Goal: Task Accomplishment & Management: Use online tool/utility

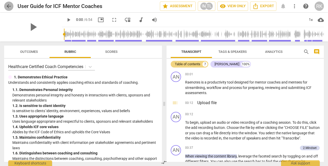
click at [9, 7] on span "arrow_back" at bounding box center [9, 6] width 6 height 6
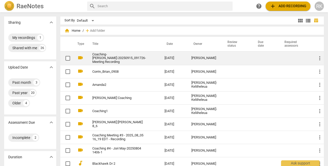
click at [132, 61] on link "Coaching- [PERSON_NAME]-20250915_091726-Meeting Recording" at bounding box center [119, 59] width 54 height 12
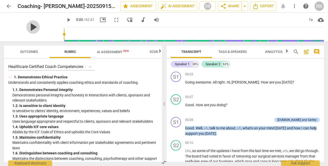
click at [29, 26] on span "play_arrow" at bounding box center [32, 26] width 13 height 13
click at [176, 131] on span "pause" at bounding box center [176, 131] width 6 height 6
type input "16"
click at [270, 120] on p "Add competency" at bounding box center [259, 120] width 24 height 5
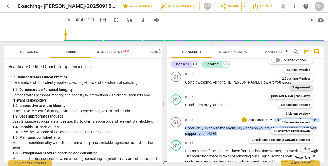
click at [299, 88] on b "3.Agreement" at bounding box center [301, 87] width 18 height 6
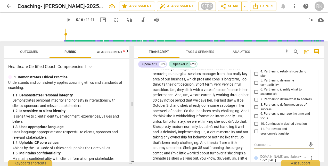
scroll to position [65, 0]
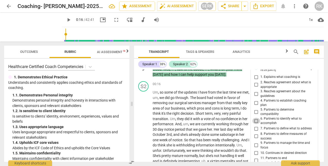
click at [254, 120] on input "6. Partners to identify what to accomplish" at bounding box center [256, 121] width 8 height 6
checkbox input "true"
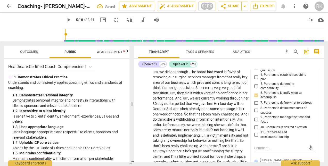
scroll to position [117, 0]
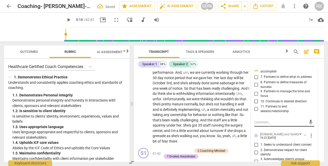
click at [271, 122] on textarea at bounding box center [280, 122] width 52 height 5
type textarea "s"
type textarea "se"
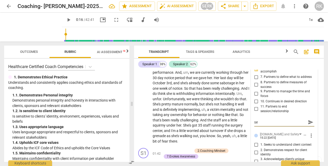
type textarea "set"
type textarea "sett"
type textarea "setti"
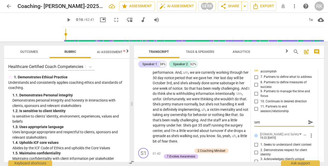
type textarea "setti"
type textarea "settin"
type textarea "setting"
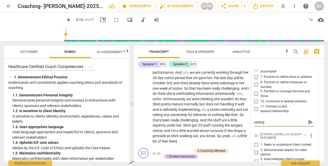
type textarea "setting"
type textarea "setting t"
type textarea "setting th"
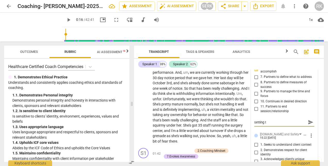
type textarea "setting th"
type textarea "setting the"
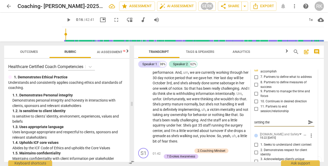
type textarea "setting the s"
type textarea "setting the st"
type textarea "setting the sta"
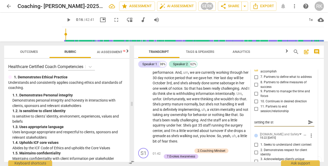
type textarea "setting the sta"
type textarea "setting the stag"
type textarea "setting the stage"
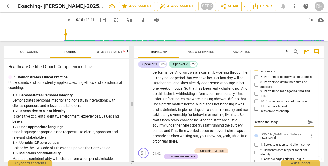
type textarea "setting the stage,"
type textarea "setting the stage, i"
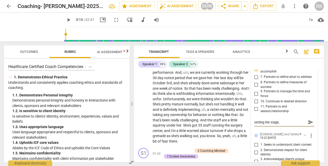
type textarea "setting the stage, i"
type textarea "setting the stage, in"
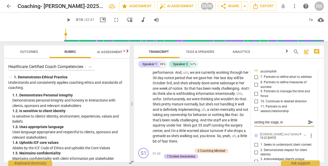
type textarea "setting the stage, in a"
type textarea "setting the stage, in a f"
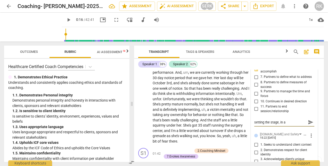
type textarea "setting the stage, in a f"
type textarea "setting the stage, in a fo"
type textarea "setting the stage, in a foc"
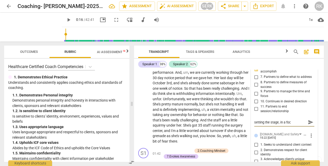
type textarea "setting the stage, in a focu"
type textarea "setting the stage, in a focus"
type textarea "setting the stage, in a focuse"
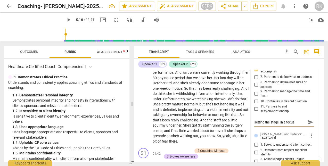
type textarea "setting the stage, in a focuse"
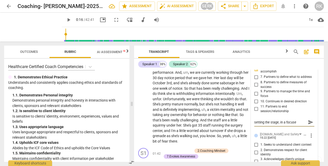
type textarea "setting the stage, in a focused"
type textarea "setting the stage, in a focused w"
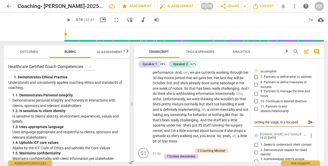
type textarea "setting the stage, in a focused w"
type textarea "setting the stage, in a focused wa"
type textarea "setting the stage, in a focused way"
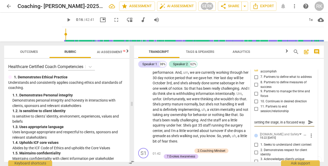
type textarea "setting the stage, in a focused way,"
type textarea "setting the stage, in a focused way, n"
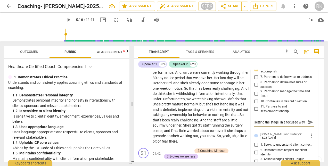
type textarea "setting the stage, in a focused way, n"
type textarea "setting the stage, in a focused way, ni"
type textarea "setting the stage, in a focused way, nic"
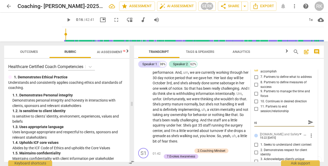
type textarea "setting the stage, in a focused way, nic"
type textarea "setting the stage, in a focused way, [GEOGRAPHIC_DATA]"
type textarea "setting the stage, in a focused way, nicel"
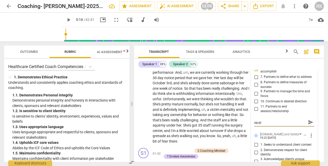
type textarea "setting the stage, in a focused way, nicely"
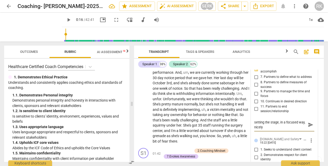
scroll to position [0, 0]
type textarea "setting the stage, in a focused way, nicely"
type textarea "setting the stage, in a focused way, nicely d"
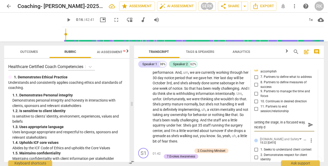
type textarea "setting the stage, in a focused way, nicely dn"
type textarea "setting the stage, in a focused way, nicely d"
type textarea "setting the stage, in a focused way, nicely do"
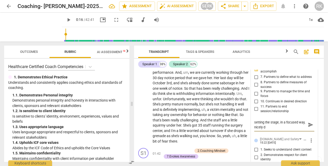
type textarea "setting the stage, in a focused way, nicely do"
type textarea "setting the stage, in a focused way, nicely don"
type textarea "setting the stage, in a focused way, nicely done"
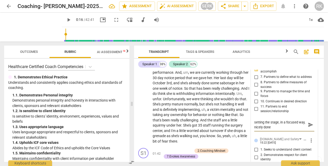
type textarea "setting the stage, in a focused way, nicely done"
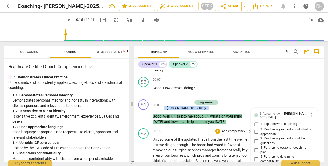
scroll to position [51, 0]
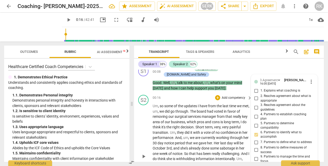
type textarea "setting the stage, in a focused way, nicely done"
click at [143, 155] on span "play_arrow" at bounding box center [143, 156] width 6 height 6
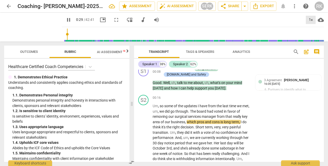
click at [310, 20] on div "1x" at bounding box center [310, 20] width 10 height 8
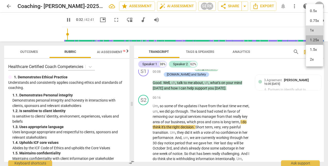
click at [312, 40] on li "1.25x" at bounding box center [313, 40] width 17 height 10
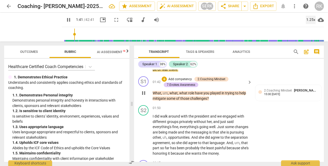
scroll to position [180, 0]
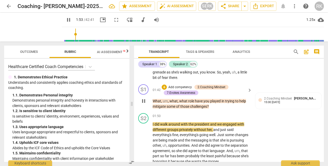
click at [145, 101] on span "pause" at bounding box center [143, 101] width 6 height 6
type input "114"
click at [182, 86] on p "Add competency" at bounding box center [180, 87] width 24 height 5
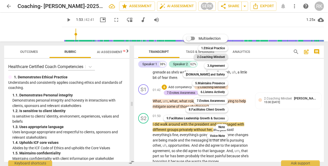
click at [211, 57] on b "2.Coaching Mindset" at bounding box center [211, 57] width 28 height 6
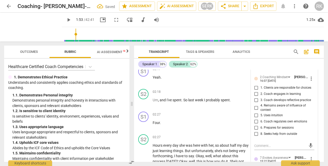
scroll to position [282, 0]
click at [254, 98] on input "3. Coach develops reflective practice" at bounding box center [256, 100] width 8 height 6
checkbox input "true"
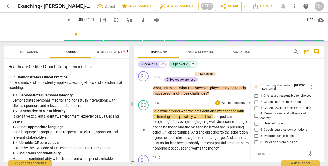
scroll to position [205, 0]
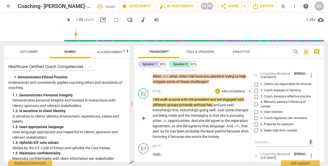
click at [144, 116] on span "play_arrow" at bounding box center [143, 118] width 6 height 6
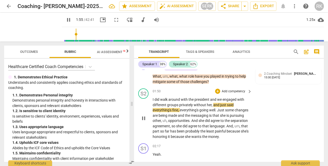
click at [144, 118] on span "pause" at bounding box center [143, 118] width 6 height 6
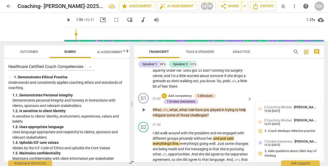
scroll to position [179, 0]
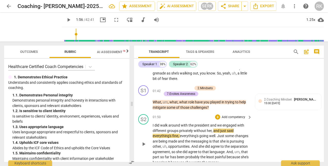
click at [143, 144] on span "play_arrow" at bounding box center [143, 144] width 6 height 6
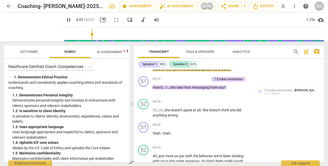
scroll to position [540, 0]
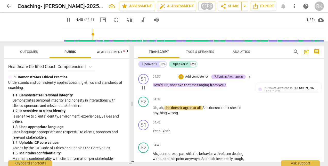
click at [144, 91] on span "pause" at bounding box center [143, 87] width 6 height 6
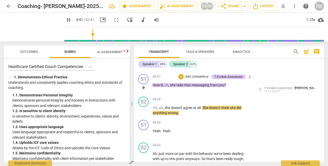
type input "281"
click at [191, 79] on p "Add competency" at bounding box center [196, 76] width 24 height 5
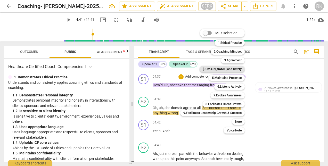
click at [228, 69] on b "[DOMAIN_NAME] and Safety" at bounding box center [221, 69] width 39 height 6
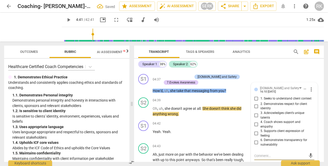
scroll to position [540, 0]
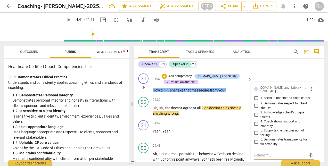
click at [254, 127] on input "4. Coach shows support and empathy" at bounding box center [256, 124] width 8 height 6
checkbox input "true"
click at [255, 101] on input "1. Seeks to understand client context" at bounding box center [256, 98] width 8 height 6
checkbox input "true"
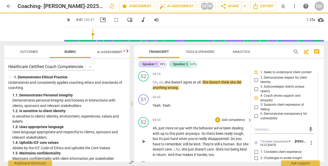
click at [236, 122] on p "Add competency" at bounding box center [233, 120] width 24 height 5
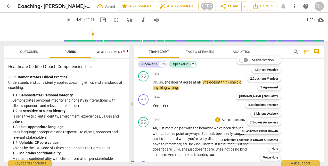
click at [209, 109] on div at bounding box center [164, 83] width 328 height 166
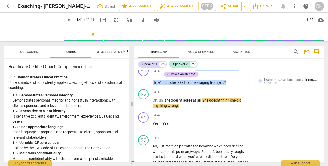
scroll to position [540, 0]
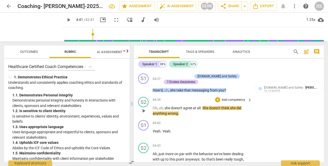
click at [143, 114] on span "play_arrow" at bounding box center [143, 111] width 6 height 6
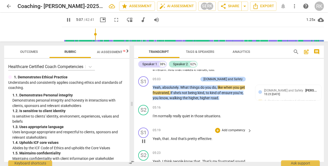
scroll to position [643, 0]
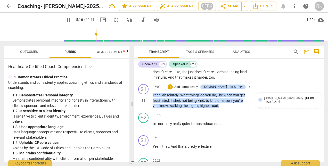
click at [144, 104] on span "pause" at bounding box center [143, 100] width 6 height 6
type input "316"
click at [195, 89] on p "Add competency" at bounding box center [186, 87] width 24 height 5
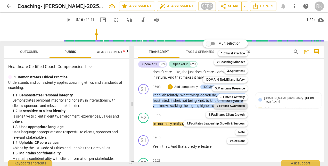
click at [229, 106] on b "7.Evokes Awareness" at bounding box center [230, 106] width 28 height 6
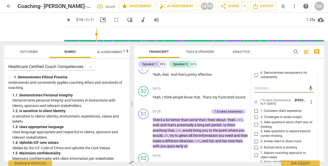
scroll to position [749, 0]
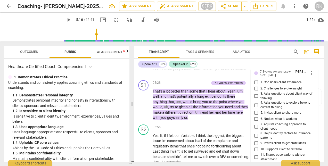
click at [255, 99] on input "3. Asks questions about client way of thinking" at bounding box center [256, 96] width 8 height 6
checkbox input "true"
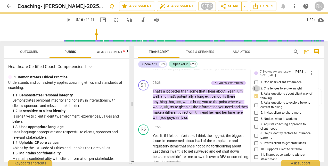
click at [255, 91] on input "2. Challenges to evoke insight" at bounding box center [256, 88] width 8 height 6
checkbox input "true"
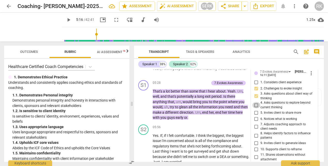
click at [256, 108] on input "4. Asks questions to explore beyond current thinking" at bounding box center [256, 105] width 8 height 6
checkbox input "true"
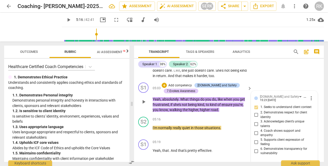
scroll to position [646, 0]
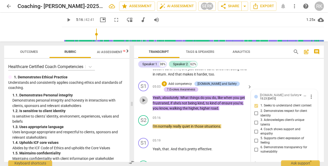
click at [143, 103] on span "play_arrow" at bounding box center [143, 100] width 6 height 6
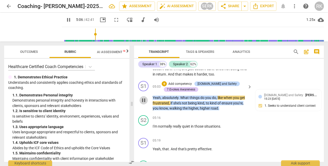
drag, startPoint x: 145, startPoint y: 104, endPoint x: 163, endPoint y: 99, distance: 19.2
click at [145, 103] on span "pause" at bounding box center [143, 100] width 6 height 6
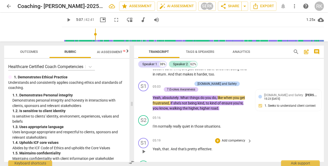
click at [181, 92] on div "7.Evokes Awareness" at bounding box center [181, 89] width 28 height 5
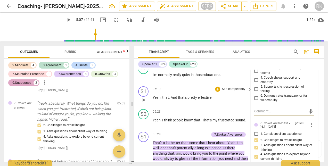
scroll to position [724, 0]
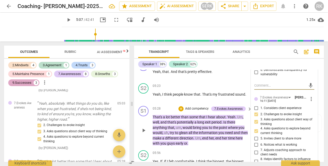
click at [144, 133] on span "play_arrow" at bounding box center [143, 130] width 6 height 6
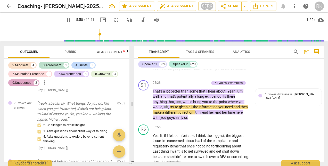
scroll to position [749, 0]
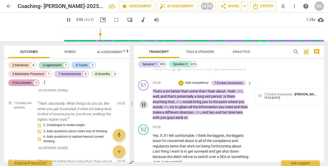
click at [144, 108] on span "pause" at bounding box center [143, 104] width 6 height 6
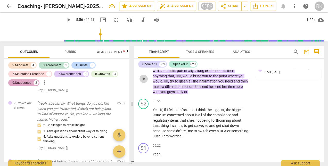
click at [143, 82] on span "play_arrow" at bounding box center [143, 79] width 6 height 6
click at [144, 82] on span "pause" at bounding box center [143, 79] width 6 height 6
type input "356"
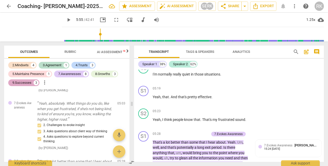
scroll to position [724, 0]
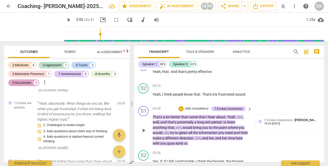
click at [193, 111] on p "Add competency" at bounding box center [196, 108] width 24 height 5
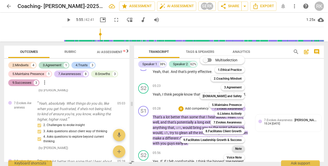
click at [237, 149] on b "Note" at bounding box center [238, 148] width 6 height 6
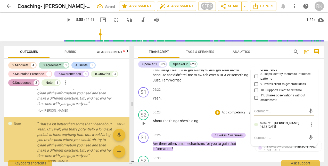
scroll to position [391, 0]
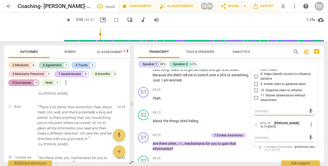
type textarea "T"
type textarea "To"
type textarea "Tot"
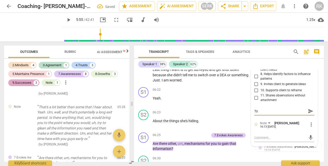
type textarea "Tot"
type textarea "Tota"
type textarea "Total"
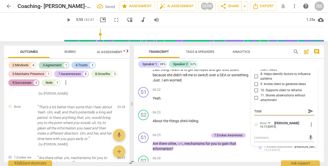
type textarea "Totall"
type textarea "Totally"
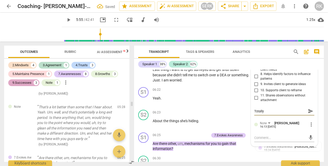
type textarea "Totally"
type textarea "Totally u"
type textarea "Totally un"
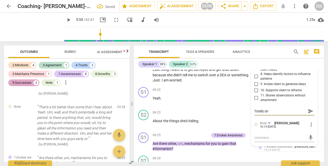
type textarea "Totally und"
type textarea "Totally unde"
type textarea "Totally under"
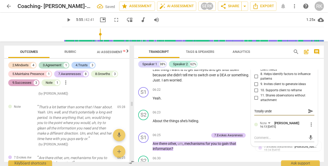
type textarea "Totally under"
type textarea "Totally unders"
type textarea "Totally underst"
type textarea "Totally understa"
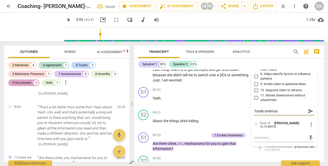
type textarea "Totally understa"
type textarea "Totally understan"
type textarea "Totally understand"
type textarea "Totally understanda"
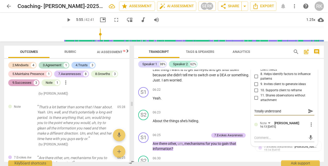
type textarea "Totally understanda"
type textarea "Totally understandab"
type textarea "Totally understandabl"
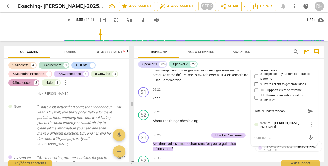
type textarea "Totally understandable"
type textarea "Totally understandable w"
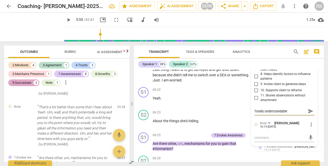
type textarea "Totally understandable w"
type textarea "Totally understandable wh"
type textarea "Totally understandable why"
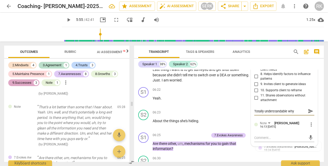
type textarea "Totally understandable why"
type textarea "Totally understandable why g"
type textarea "Totally understandable why"
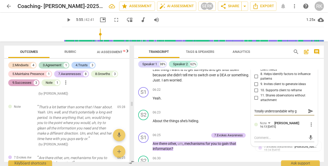
type textarea "Totally understandable why"
type textarea "Totally understandable why y"
type textarea "Totally understandable why yo"
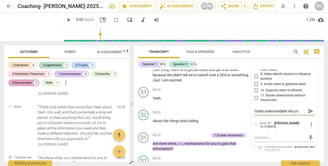
type textarea "Totally understandable why you"
type textarea "Totally understandable why you g"
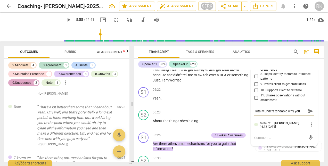
type textarea "Totally understandable why you g"
type textarea "Totally understandable why you go"
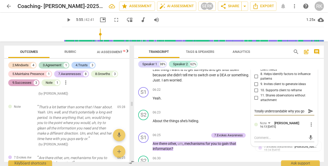
type textarea "Totally understandable why you go t"
type textarea "Totally understandable why you go"
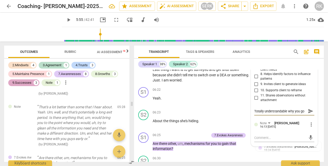
type textarea "Totally understandable why you go"
type textarea "Totally understandable why you g"
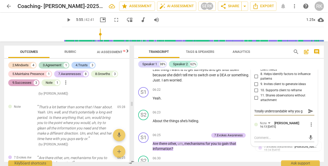
type textarea "Totally understandable why you"
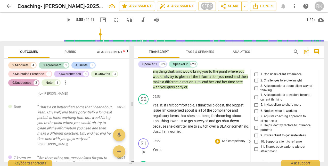
scroll to position [779, 0]
click at [144, 122] on span "play_arrow" at bounding box center [143, 119] width 6 height 6
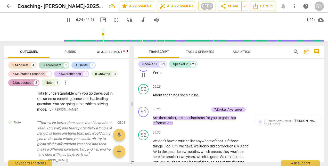
scroll to position [882, 0]
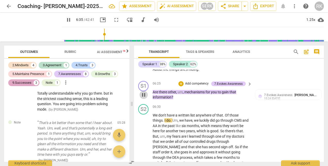
click at [143, 98] on span "pause" at bounding box center [143, 95] width 6 height 6
click at [194, 86] on p "Add competency" at bounding box center [196, 83] width 24 height 5
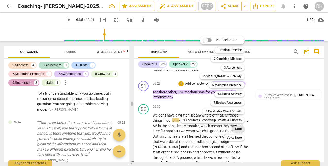
click at [237, 128] on b "Note" at bounding box center [238, 129] width 6 height 6
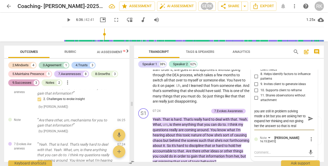
scroll to position [4, 0]
click at [284, 125] on textarea "you are still in problem solving mode a bit but you are asking her to expand he…" at bounding box center [280, 119] width 52 height 20
drag, startPoint x: 144, startPoint y: 145, endPoint x: 148, endPoint y: 141, distance: 6.0
click at [144, 143] on span "play_arrow" at bounding box center [143, 140] width 6 height 6
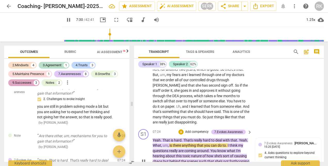
scroll to position [888, 0]
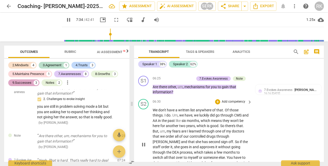
click at [168, 133] on p "We don't have a written list anywhere of that . Of those things . I do . Um , w…" at bounding box center [200, 144] width 97 height 74
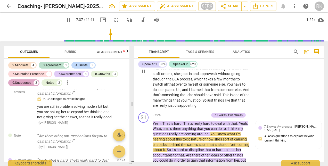
scroll to position [965, 0]
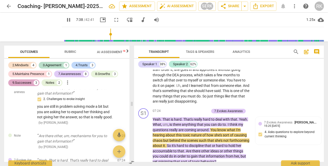
click at [144, 70] on span "pause" at bounding box center [143, 67] width 6 height 6
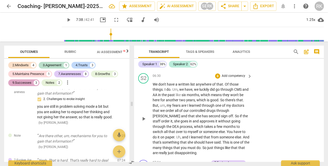
scroll to position [888, 0]
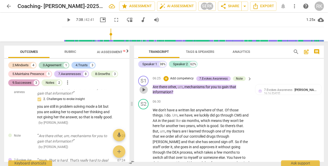
click at [143, 93] on span "play_arrow" at bounding box center [143, 90] width 6 height 6
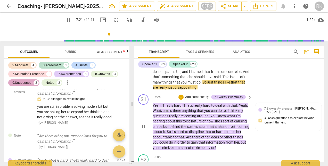
scroll to position [991, 0]
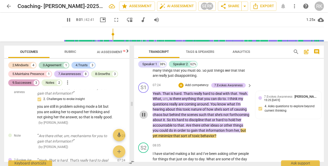
click at [144, 118] on span "pause" at bounding box center [143, 114] width 6 height 6
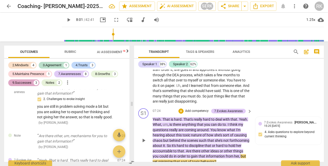
click at [191, 113] on p "Add competency" at bounding box center [196, 111] width 24 height 5
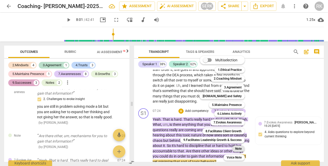
click at [237, 149] on b "Note" at bounding box center [238, 148] width 6 height 6
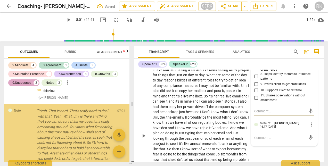
scroll to position [631, 0]
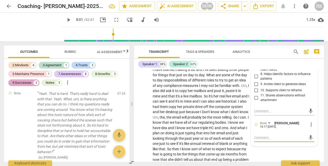
click at [268, 140] on textarea at bounding box center [280, 137] width 52 height 5
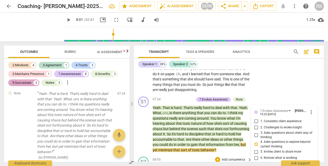
scroll to position [997, 0]
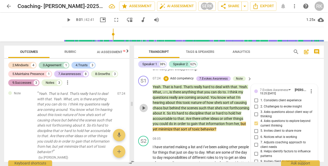
click at [142, 111] on span "play_arrow" at bounding box center [143, 108] width 6 height 6
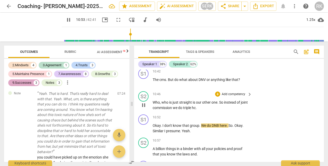
scroll to position [1409, 0]
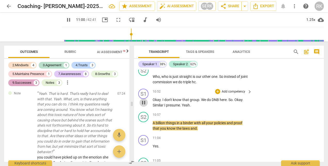
click at [144, 106] on span "pause" at bounding box center [143, 102] width 6 height 6
click at [224, 94] on p "Add competency" at bounding box center [233, 91] width 24 height 5
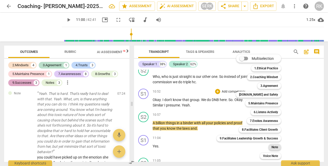
click at [272, 147] on b "Note" at bounding box center [274, 147] width 6 height 6
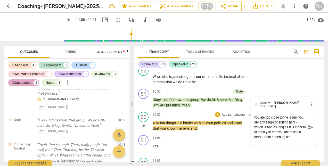
scroll to position [0, 0]
click at [144, 129] on span "play_arrow" at bounding box center [143, 126] width 6 height 6
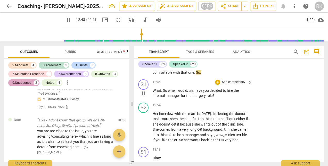
scroll to position [1750, 0]
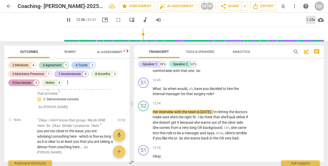
click at [315, 20] on div "1.25x" at bounding box center [310, 20] width 10 height 8
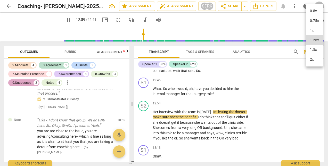
click at [313, 51] on li "1.5x" at bounding box center [313, 50] width 17 height 10
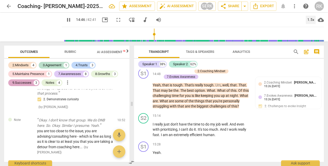
scroll to position [2059, 0]
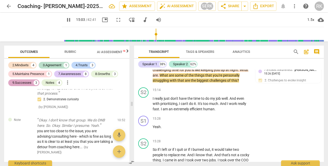
click at [144, 70] on span "pause" at bounding box center [143, 67] width 6 height 6
click at [173, 48] on p "Add competency" at bounding box center [180, 45] width 24 height 5
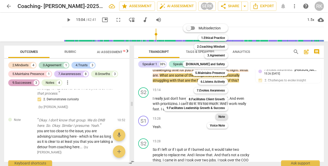
click at [222, 116] on b "Note" at bounding box center [221, 117] width 6 height 6
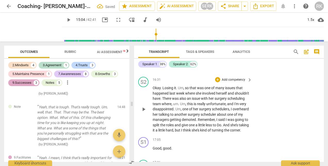
scroll to position [2239, 0]
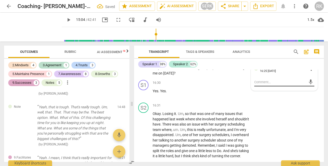
click at [271, 84] on textarea at bounding box center [280, 82] width 52 height 5
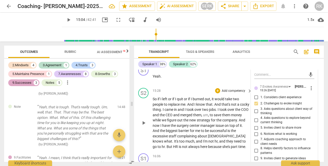
scroll to position [2059, 0]
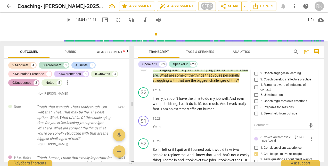
click at [143, 70] on span "play_arrow" at bounding box center [143, 67] width 6 height 6
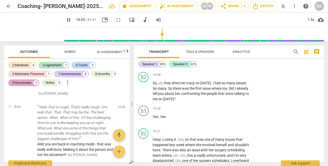
scroll to position [2239, 0]
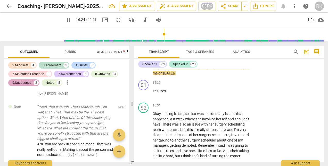
click at [144, 68] on span "pause" at bounding box center [143, 65] width 6 height 6
click at [228, 51] on p "Add competency" at bounding box center [233, 49] width 24 height 5
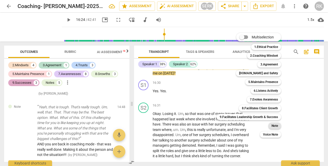
click at [271, 125] on div "Note" at bounding box center [274, 126] width 13 height 6
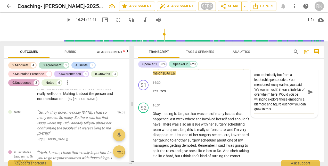
scroll to position [63, 0]
click at [145, 68] on span "play_arrow" at bounding box center [143, 65] width 6 height 6
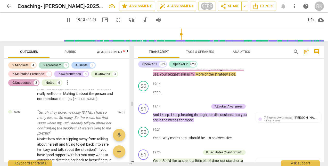
scroll to position [2574, 0]
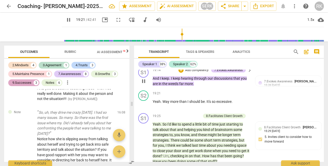
click at [143, 84] on span "pause" at bounding box center [143, 81] width 6 height 6
click at [193, 73] on p "Add competency" at bounding box center [196, 70] width 24 height 5
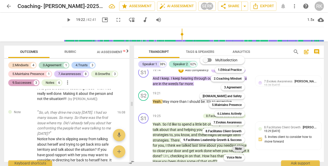
click at [233, 147] on div "Note" at bounding box center [238, 148] width 13 height 6
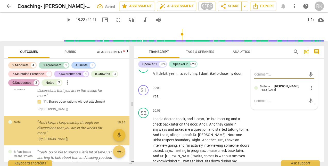
scroll to position [1218, 0]
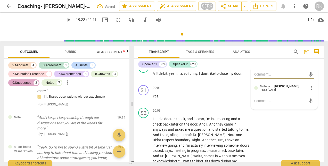
click at [271, 103] on textarea at bounding box center [280, 100] width 52 height 5
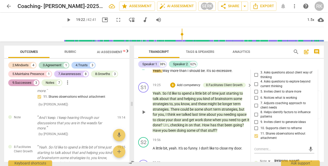
scroll to position [2576, 0]
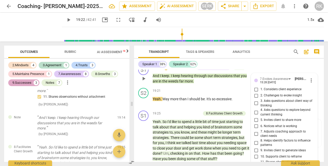
click at [143, 82] on span "play_arrow" at bounding box center [143, 78] width 6 height 6
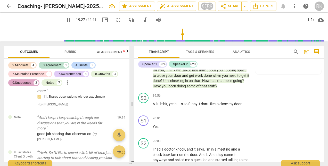
scroll to position [2654, 0]
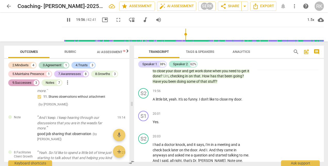
click at [144, 66] on span "pause" at bounding box center [143, 63] width 6 height 6
click at [186, 39] on p "Add competency" at bounding box center [188, 36] width 24 height 5
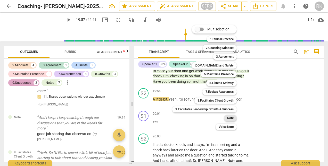
click at [231, 119] on b "Note" at bounding box center [230, 118] width 6 height 6
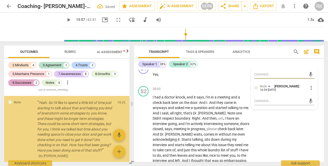
scroll to position [1357, 0]
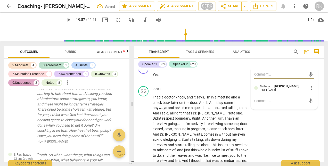
click at [276, 103] on textarea at bounding box center [280, 100] width 52 height 5
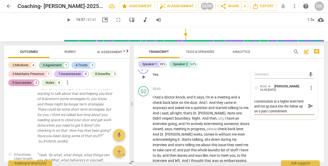
scroll to position [2681, 0]
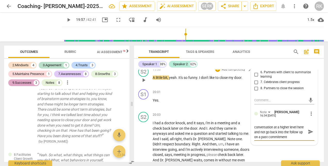
click at [143, 83] on span "play_arrow" at bounding box center [143, 80] width 6 height 6
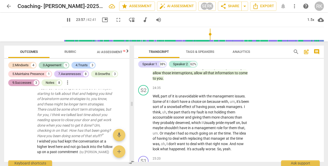
scroll to position [3222, 0]
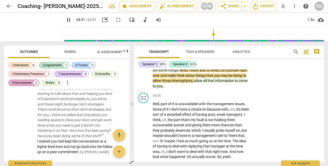
click at [144, 68] on span "pause" at bounding box center [143, 65] width 6 height 6
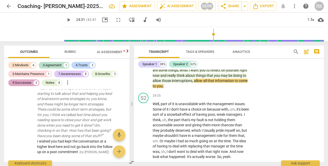
click at [179, 38] on p "Add competency" at bounding box center [188, 35] width 24 height 5
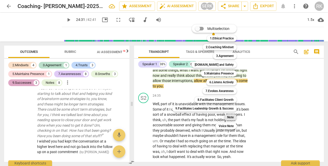
click at [230, 117] on b "Note" at bounding box center [230, 117] width 6 height 6
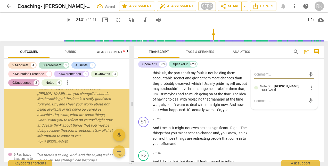
scroll to position [1522, 0]
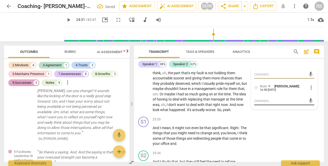
click at [265, 103] on textarea at bounding box center [280, 100] width 52 height 5
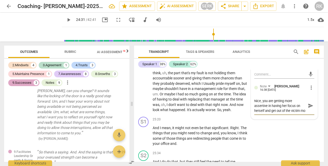
scroll to position [4, 0]
click at [143, 87] on span "play_arrow" at bounding box center [143, 83] width 6 height 6
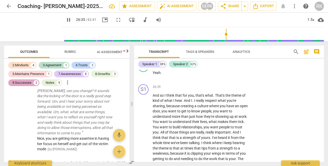
scroll to position [3532, 0]
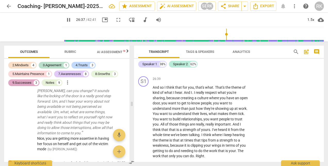
click at [143, 45] on span "pause" at bounding box center [143, 42] width 6 height 6
click at [144, 70] on span "play_arrow" at bounding box center [143, 67] width 6 height 6
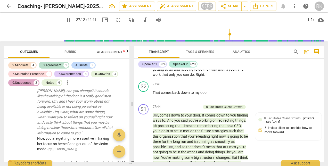
scroll to position [3609, 0]
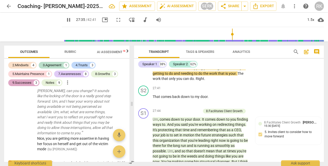
click at [143, 48] on span "pause" at bounding box center [143, 44] width 6 height 6
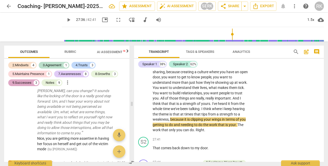
scroll to position [3557, 0]
click at [230, 56] on p "Add competency" at bounding box center [233, 53] width 24 height 5
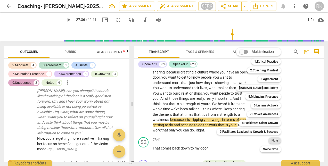
click at [273, 140] on b "Note" at bounding box center [274, 140] width 6 height 6
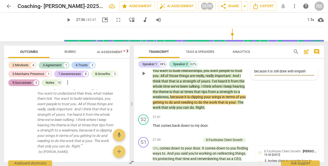
scroll to position [4, 0]
click at [142, 76] on span "play_arrow" at bounding box center [143, 73] width 6 height 6
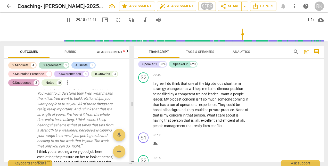
scroll to position [3838, 0]
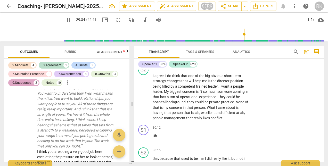
click at [142, 50] on span "pause" at bounding box center [143, 47] width 6 height 6
click at [194, 31] on p "Add competency" at bounding box center [197, 28] width 24 height 5
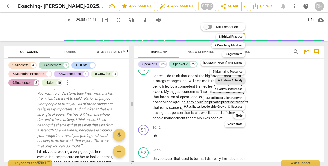
click at [231, 80] on b "6.Listens Actively" at bounding box center [230, 80] width 24 height 6
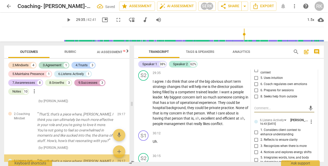
scroll to position [1974, 0]
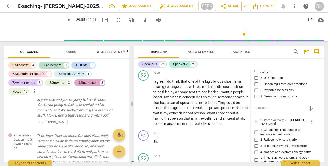
click at [255, 66] on input "3. Coach develops reflective practice" at bounding box center [256, 62] width 8 height 6
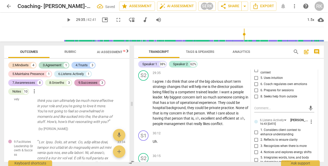
scroll to position [1981, 0]
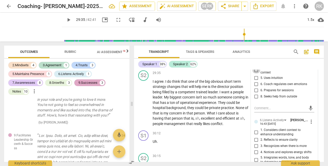
click at [255, 73] on input "4. Remains aware of influence of context" at bounding box center [256, 70] width 8 height 6
click at [214, 31] on div "2.Coaching Mindset" at bounding box center [211, 28] width 28 height 5
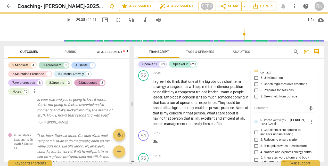
scroll to position [1931, 0]
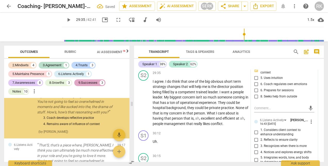
click at [184, 31] on p "Add competency" at bounding box center [180, 28] width 24 height 5
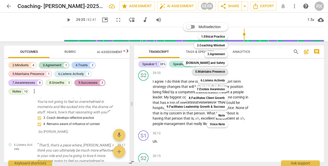
click at [220, 71] on b "5.Maintains Presence" at bounding box center [210, 71] width 30 height 6
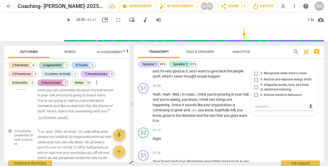
scroll to position [3992, 0]
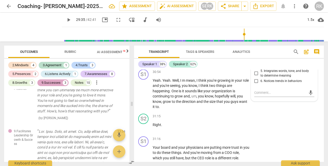
click at [255, 84] on input "6. Notices trends in behaviors" at bounding box center [256, 81] width 8 height 6
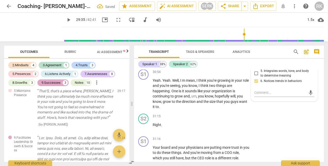
click at [254, 69] on input "4. Notices and explores energy shifts" at bounding box center [256, 66] width 8 height 6
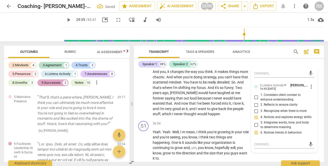
scroll to position [3915, 0]
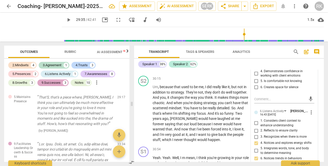
click at [255, 69] on input "3. Coach manages own emotions" at bounding box center [256, 66] width 8 height 6
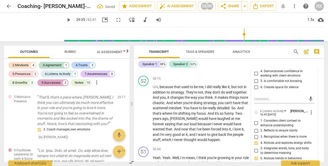
click at [254, 57] on input "1. Remains focused and responsive" at bounding box center [256, 53] width 8 height 6
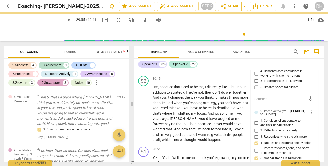
click at [254, 63] on input "2. Demonstrates curiosity" at bounding box center [256, 60] width 8 height 6
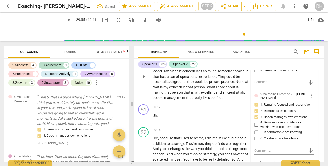
scroll to position [3863, 0]
click at [184, 50] on div "29:35 + Add competency keyboard_arrow_right" at bounding box center [202, 48] width 100 height 6
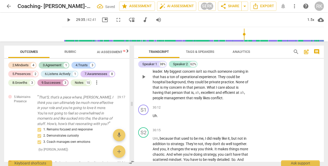
click at [143, 80] on span "play_arrow" at bounding box center [143, 77] width 6 height 6
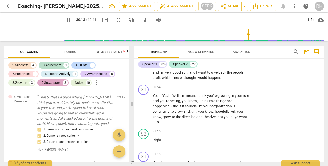
scroll to position [3966, 0]
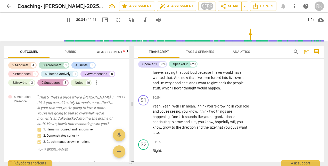
click at [144, 65] on span "pause" at bounding box center [143, 62] width 6 height 6
click at [223, 30] on p "Add competency" at bounding box center [233, 27] width 24 height 5
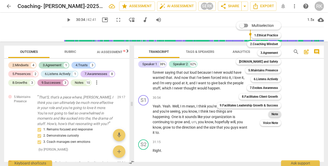
click at [276, 114] on b "Note" at bounding box center [274, 114] width 6 height 6
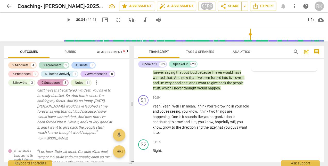
scroll to position [4, 0]
click at [233, 85] on span "people" at bounding box center [238, 83] width 11 height 4
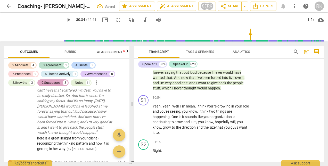
click at [144, 65] on span "play_arrow" at bounding box center [143, 62] width 6 height 6
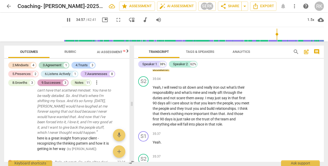
scroll to position [4456, 0]
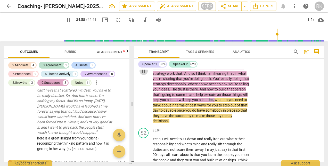
click at [144, 74] on span "pause" at bounding box center [143, 71] width 6 height 6
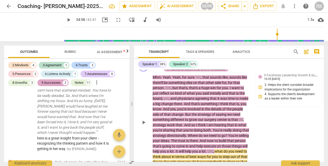
click at [180, 66] on p "Add competency" at bounding box center [180, 64] width 24 height 5
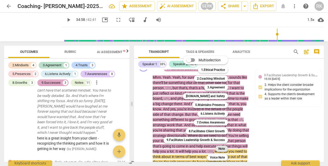
click at [223, 148] on b "Note" at bounding box center [221, 148] width 6 height 6
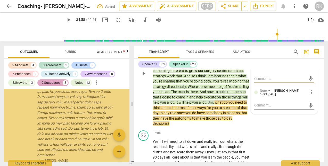
scroll to position [2420, 0]
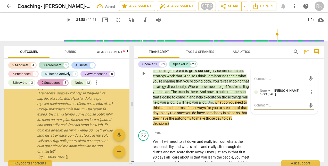
click at [258, 108] on textarea at bounding box center [280, 105] width 52 height 5
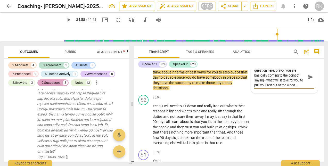
scroll to position [4481, 0]
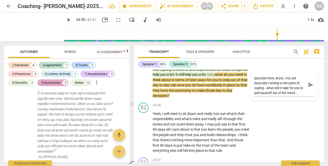
click at [144, 49] on span "play_arrow" at bounding box center [143, 45] width 6 height 6
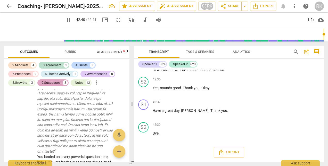
scroll to position [5676, 0]
click at [226, 154] on span "Export" at bounding box center [229, 152] width 22 height 6
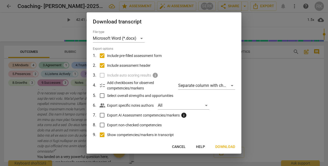
click at [224, 147] on span "Download" at bounding box center [225, 146] width 20 height 5
